Goal: Find specific fact: Find specific fact

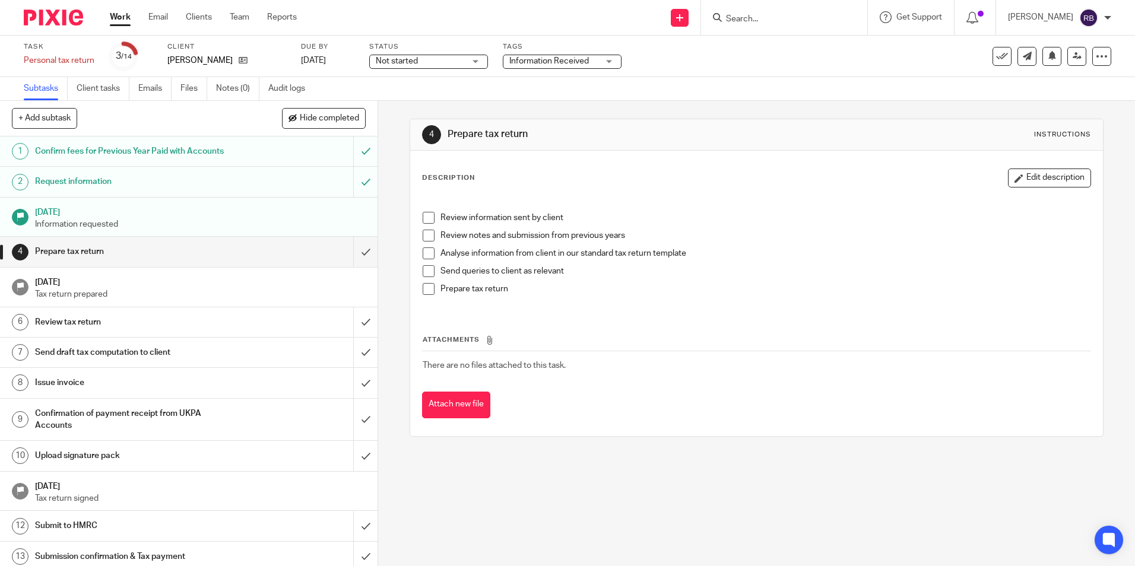
click at [780, 14] on input "Search" at bounding box center [778, 19] width 107 height 11
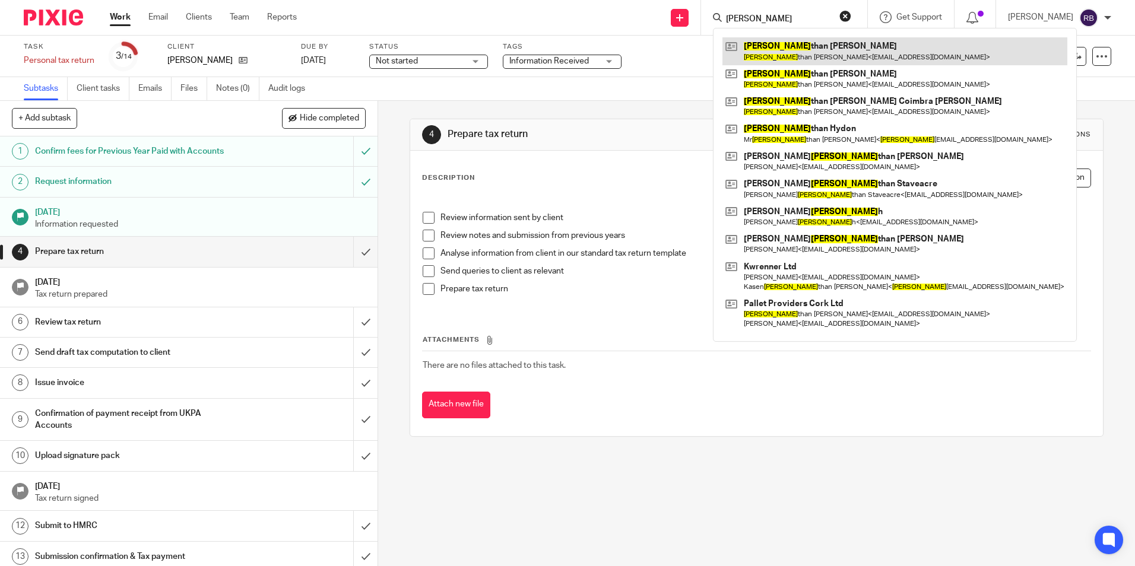
type input "jona"
click at [821, 60] on link at bounding box center [895, 50] width 345 height 27
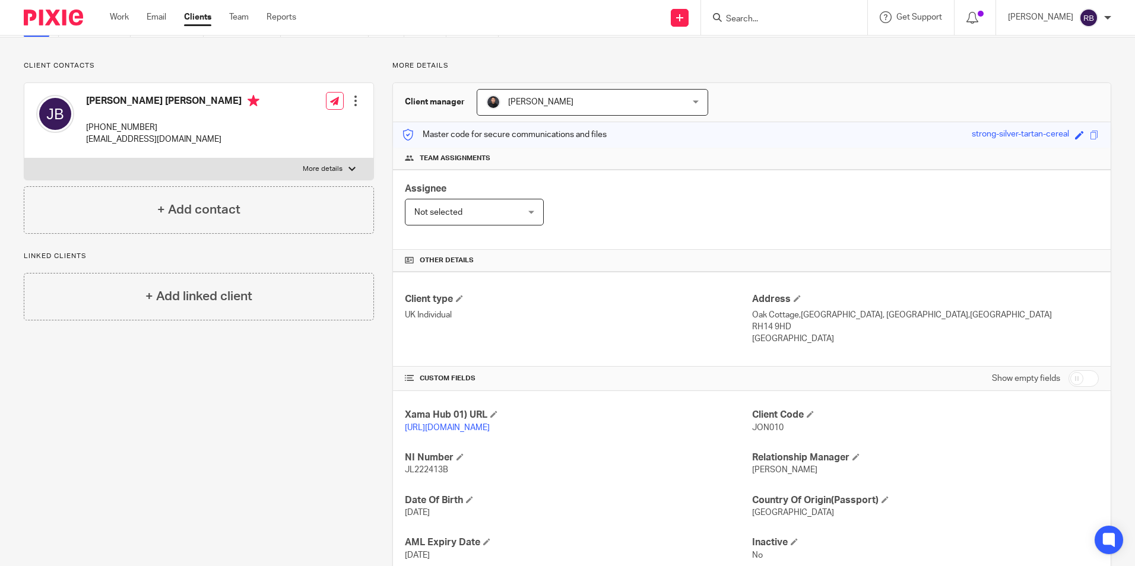
scroll to position [157, 0]
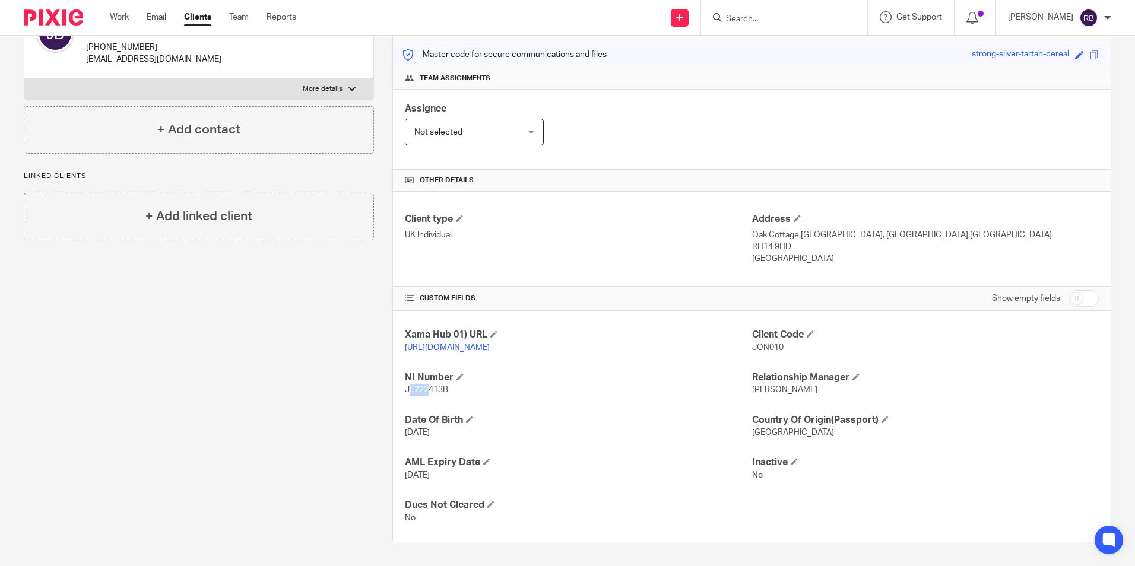
drag, startPoint x: 413, startPoint y: 390, endPoint x: 426, endPoint y: 390, distance: 13.1
click at [426, 390] on span "JL222413B" at bounding box center [426, 390] width 43 height 8
drag, startPoint x: 426, startPoint y: 390, endPoint x: 400, endPoint y: 388, distance: 26.2
click at [400, 388] on div "Xama Hub 01) URL [URL][DOMAIN_NAME] Client Code JON010 NI Number JL222413B Rela…" at bounding box center [752, 426] width 718 height 231
copy span "JL222413B"
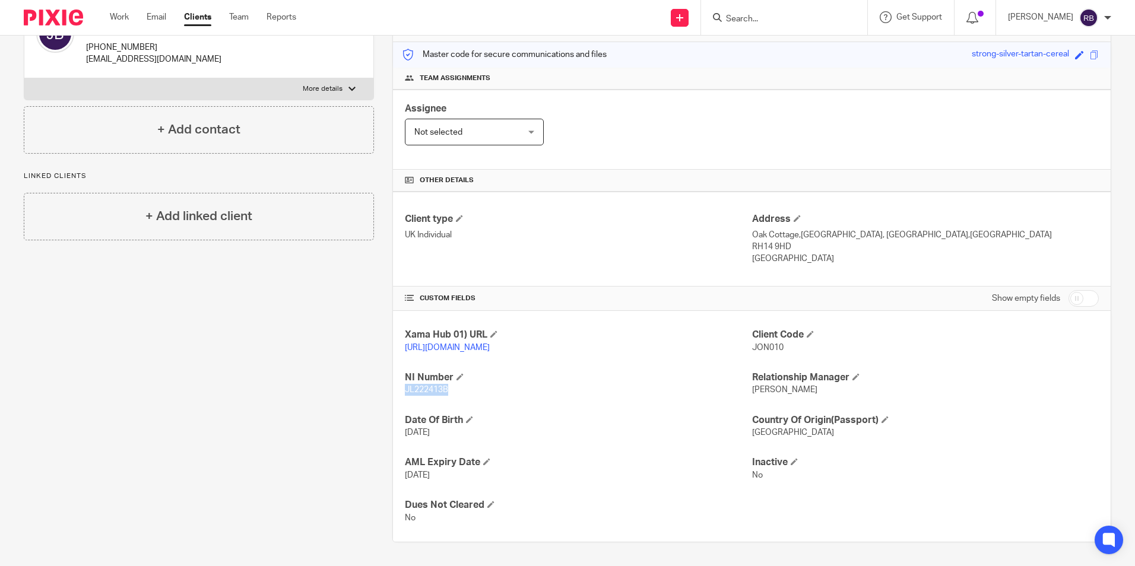
drag, startPoint x: 784, startPoint y: 233, endPoint x: 746, endPoint y: 235, distance: 38.6
click at [752, 241] on p "RH14 9HD" at bounding box center [925, 247] width 347 height 12
copy p "RH14 9HD"
drag, startPoint x: 793, startPoint y: 221, endPoint x: 745, endPoint y: 226, distance: 48.3
click at [745, 226] on div "Client type UK Individual Address [GEOGRAPHIC_DATA],[GEOGRAPHIC_DATA], [GEOGRAP…" at bounding box center [752, 239] width 718 height 95
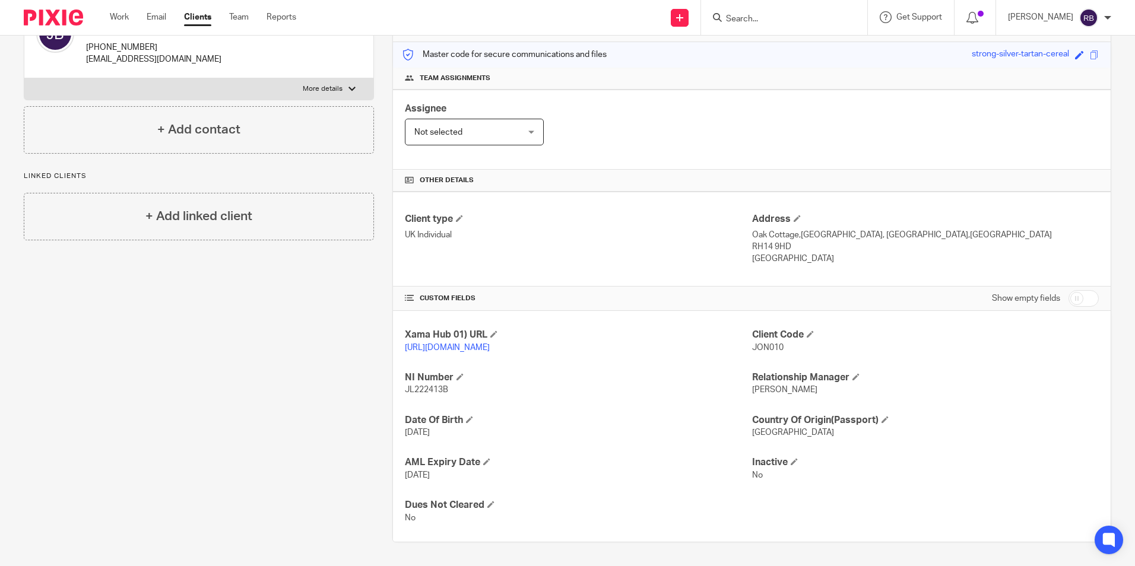
click at [845, 253] on p "[GEOGRAPHIC_DATA]" at bounding box center [925, 259] width 347 height 12
drag, startPoint x: 792, startPoint y: 224, endPoint x: 747, endPoint y: 228, distance: 44.7
click at [752, 229] on p "Oak Cottage,[GEOGRAPHIC_DATA], [GEOGRAPHIC_DATA],[GEOGRAPHIC_DATA]" at bounding box center [925, 235] width 347 height 12
copy p "Oak Cottage"
drag, startPoint x: 860, startPoint y: 221, endPoint x: 838, endPoint y: 220, distance: 22.6
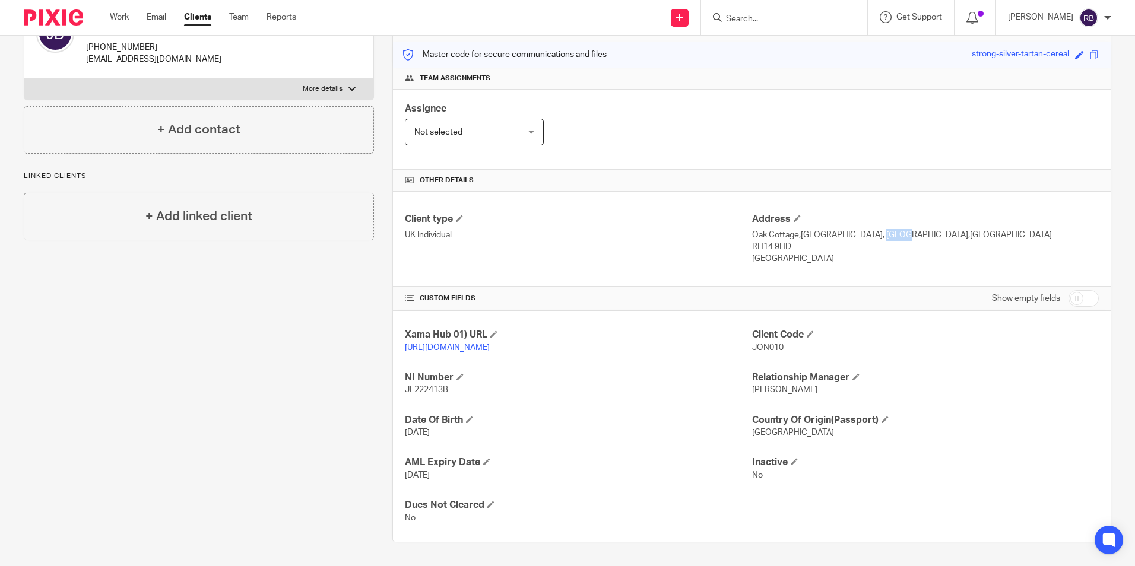
click at [838, 229] on p "Oak Cottage,[GEOGRAPHIC_DATA], [GEOGRAPHIC_DATA],[GEOGRAPHIC_DATA]" at bounding box center [925, 235] width 347 height 12
drag, startPoint x: 838, startPoint y: 220, endPoint x: 747, endPoint y: 220, distance: 90.2
click at [752, 229] on p "Oak Cottage,[GEOGRAPHIC_DATA], [GEOGRAPHIC_DATA],[GEOGRAPHIC_DATA]" at bounding box center [925, 235] width 347 height 12
copy p "Oak Cottage,[GEOGRAPHIC_DATA]"
drag, startPoint x: 909, startPoint y: 221, endPoint x: 870, endPoint y: 218, distance: 38.7
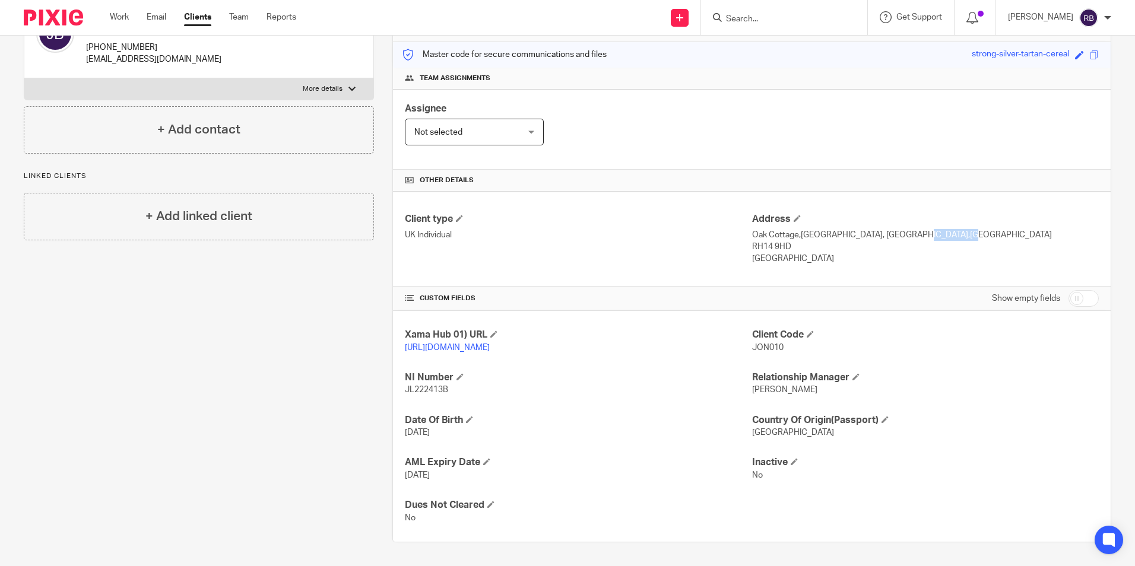
click at [870, 229] on p "Oak Cottage,[GEOGRAPHIC_DATA], [GEOGRAPHIC_DATA],[GEOGRAPHIC_DATA]" at bounding box center [925, 235] width 347 height 12
drag, startPoint x: 870, startPoint y: 218, endPoint x: 874, endPoint y: 229, distance: 10.9
click at [874, 241] on p "RH14 9HD" at bounding box center [925, 247] width 347 height 12
drag, startPoint x: 868, startPoint y: 223, endPoint x: 910, endPoint y: 223, distance: 41.6
click at [910, 229] on p "Oak Cottage,[GEOGRAPHIC_DATA], [GEOGRAPHIC_DATA],[GEOGRAPHIC_DATA]" at bounding box center [925, 235] width 347 height 12
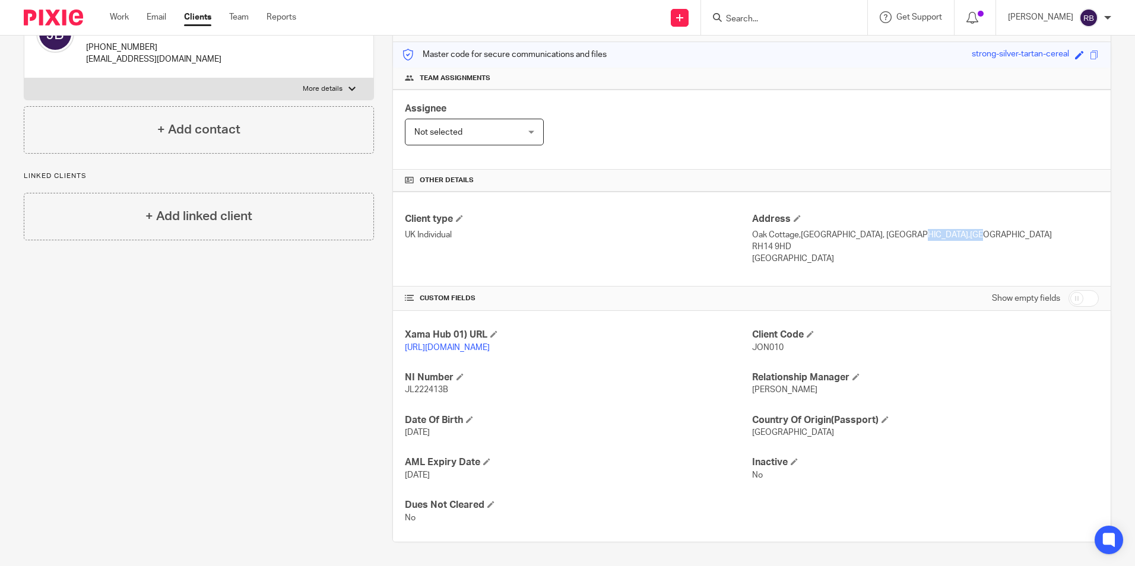
copy p "Billinghurst,"
drag, startPoint x: 958, startPoint y: 223, endPoint x: 912, endPoint y: 223, distance: 46.3
click at [912, 229] on p "Oak Cottage,[GEOGRAPHIC_DATA], [GEOGRAPHIC_DATA],[GEOGRAPHIC_DATA]" at bounding box center [925, 235] width 347 height 12
copy p "[GEOGRAPHIC_DATA]"
click at [759, 21] on input "Search" at bounding box center [778, 19] width 107 height 11
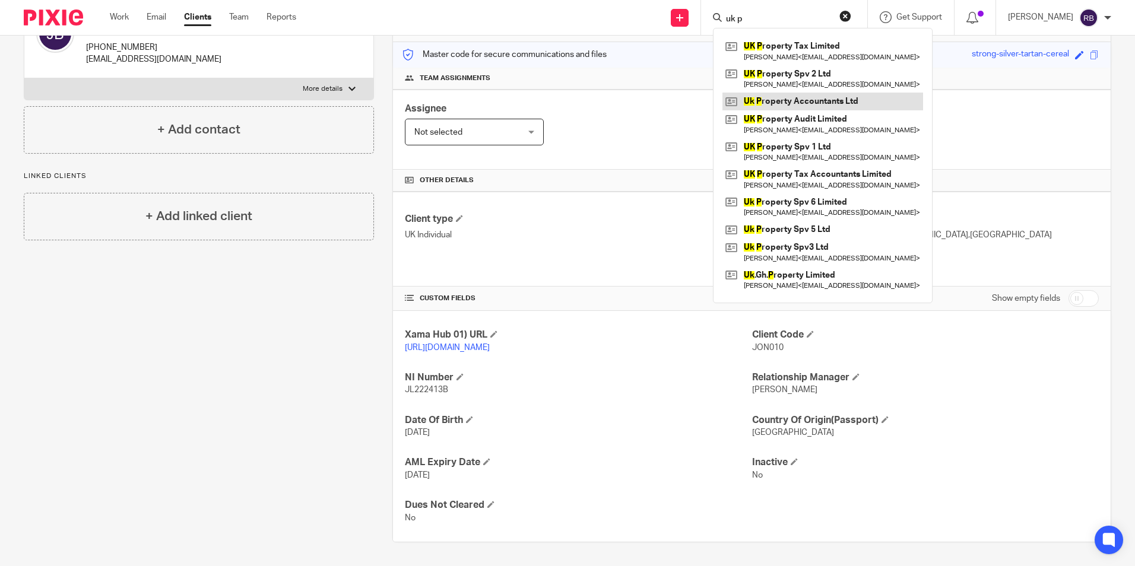
type input "uk p"
click at [783, 97] on link at bounding box center [823, 102] width 201 height 18
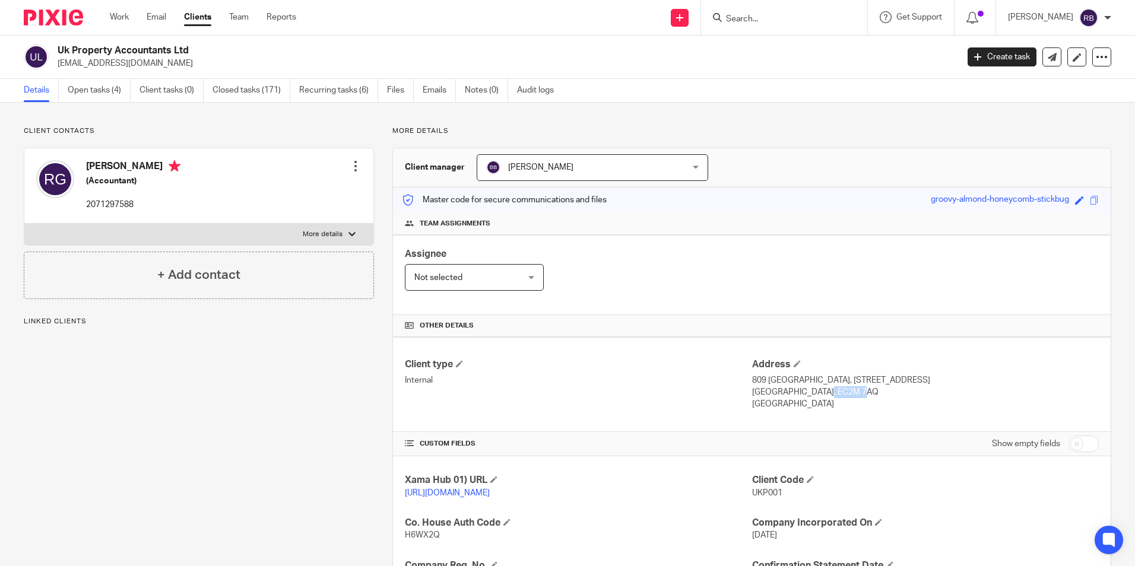
drag, startPoint x: 780, startPoint y: 395, endPoint x: 825, endPoint y: 392, distance: 45.8
click at [825, 392] on p "[GEOGRAPHIC_DATA], EC2M 7AQ" at bounding box center [925, 392] width 347 height 12
copy p "EC2M 7AQ"
